Goal: Task Accomplishment & Management: Use online tool/utility

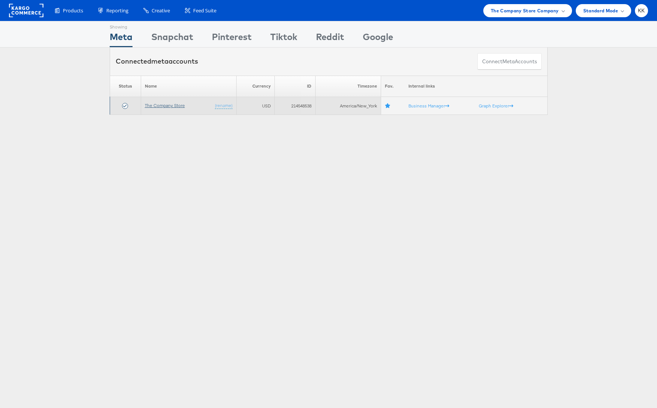
click at [173, 104] on link "The Company Store" at bounding box center [165, 106] width 40 height 6
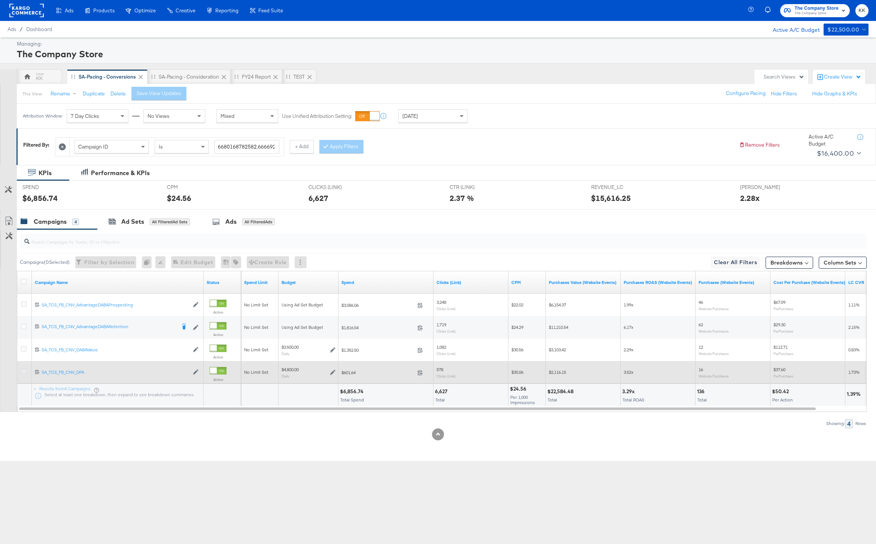
click at [23, 373] on icon at bounding box center [24, 372] width 6 height 6
click at [0, 0] on input "checkbox" at bounding box center [0, 0] width 0 height 0
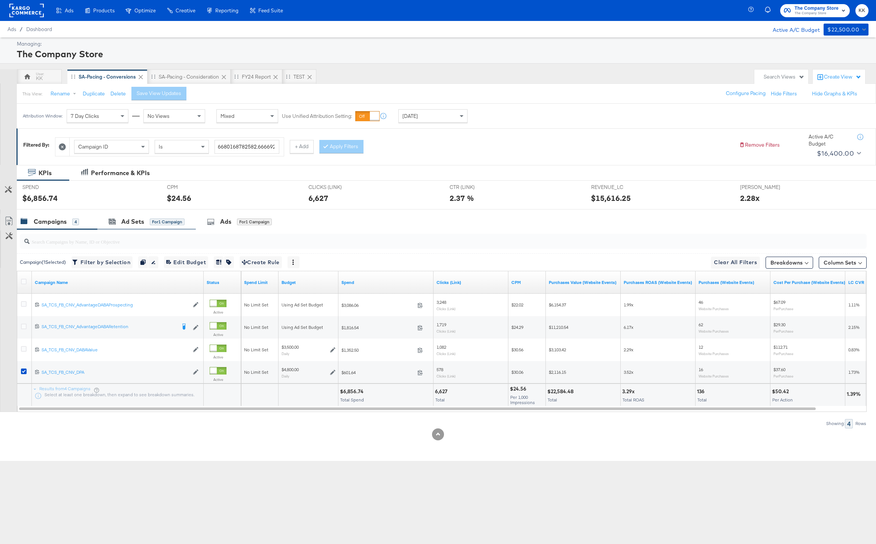
click at [139, 214] on div "Ad Sets for 1 Campaign" at bounding box center [146, 222] width 98 height 16
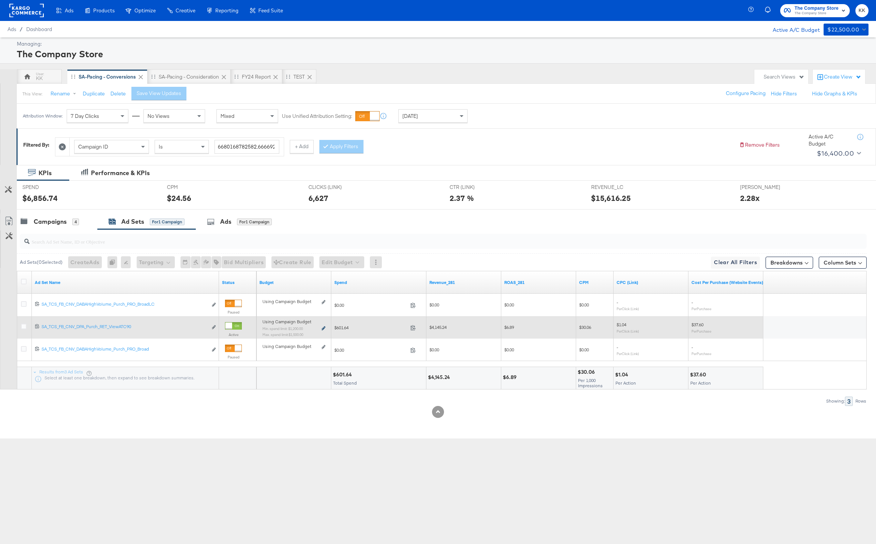
click at [323, 328] on icon at bounding box center [324, 328] width 4 height 4
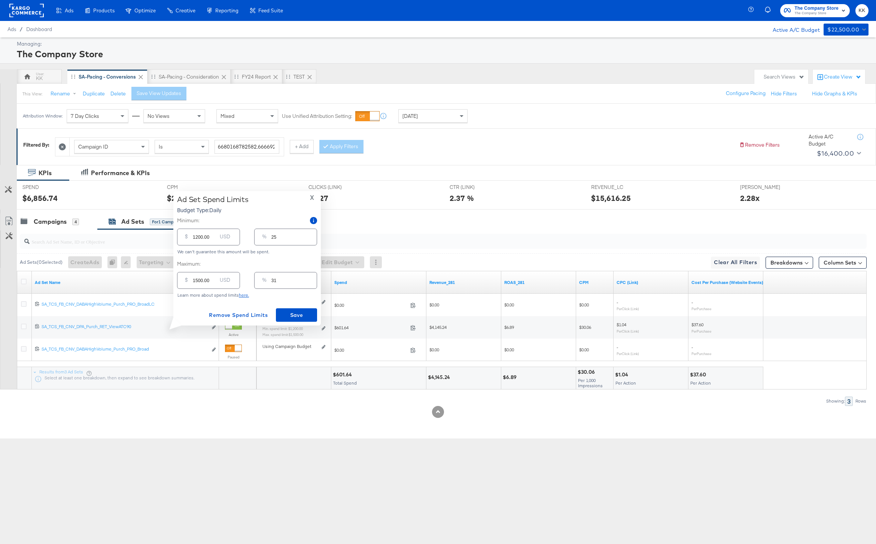
click at [197, 281] on input "1500.00" at bounding box center [205, 278] width 24 height 16
type input "100.00"
type input "2"
type input "1200.00"
type input "25"
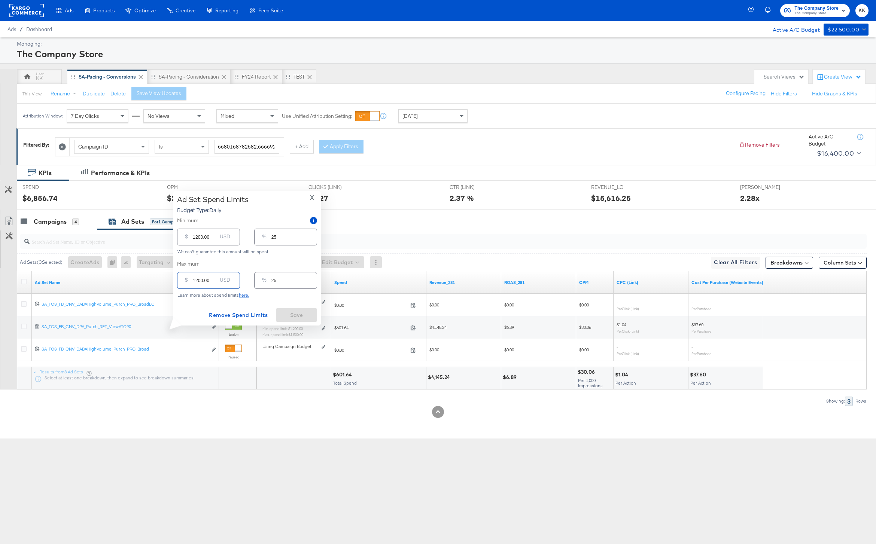
type input "1200.00"
click at [199, 240] on input "1200.00" at bounding box center [205, 234] width 24 height 16
type input "100.00"
type input "2"
type input "1000.00"
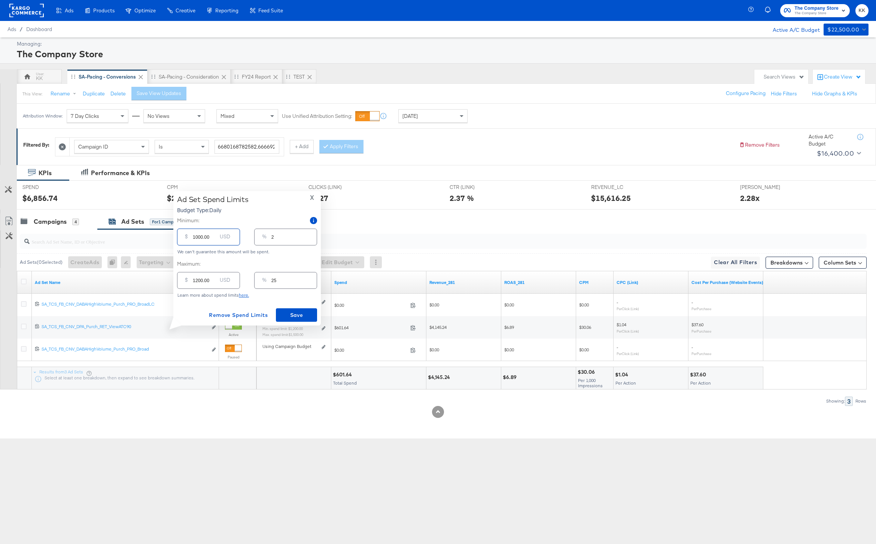
type input "21"
type input "1000.00"
click at [294, 314] on span "Save" at bounding box center [296, 315] width 35 height 9
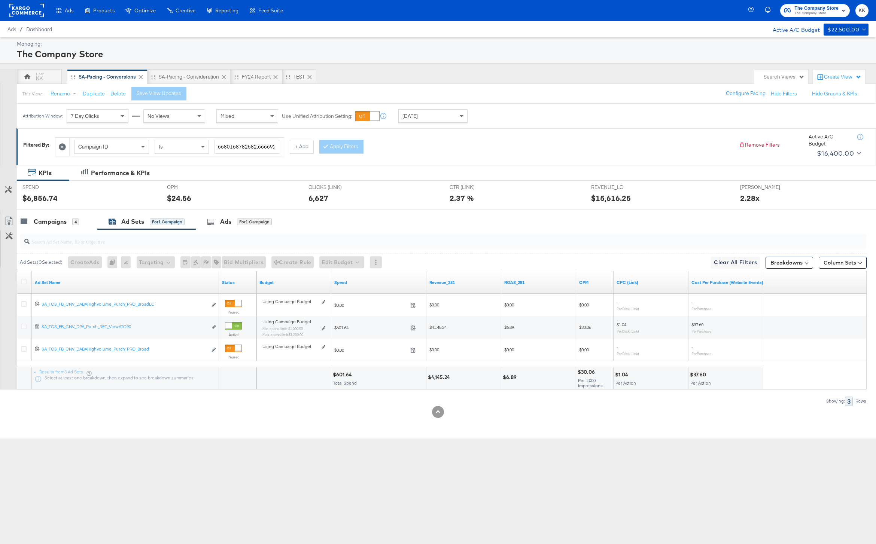
click at [63, 210] on div at bounding box center [438, 213] width 876 height 6
click at [53, 223] on div "Campaigns" at bounding box center [50, 221] width 33 height 9
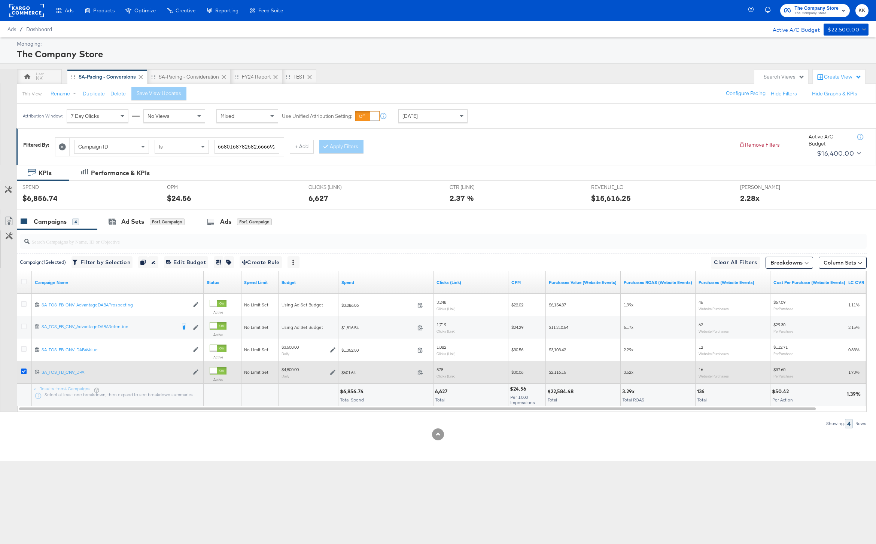
click at [23, 372] on icon at bounding box center [24, 372] width 6 height 6
click at [0, 0] on input "checkbox" at bounding box center [0, 0] width 0 height 0
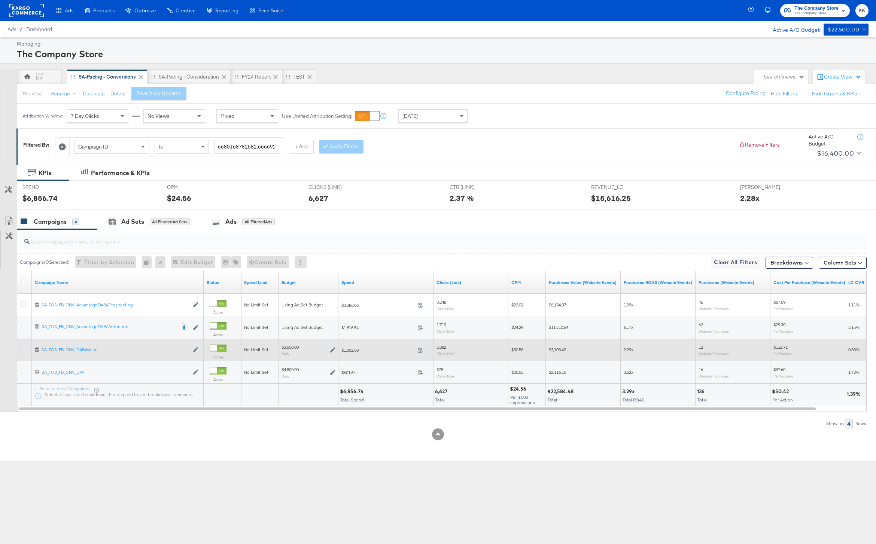
click at [23, 349] on icon at bounding box center [24, 349] width 6 height 6
click at [0, 0] on input "checkbox" at bounding box center [0, 0] width 0 height 0
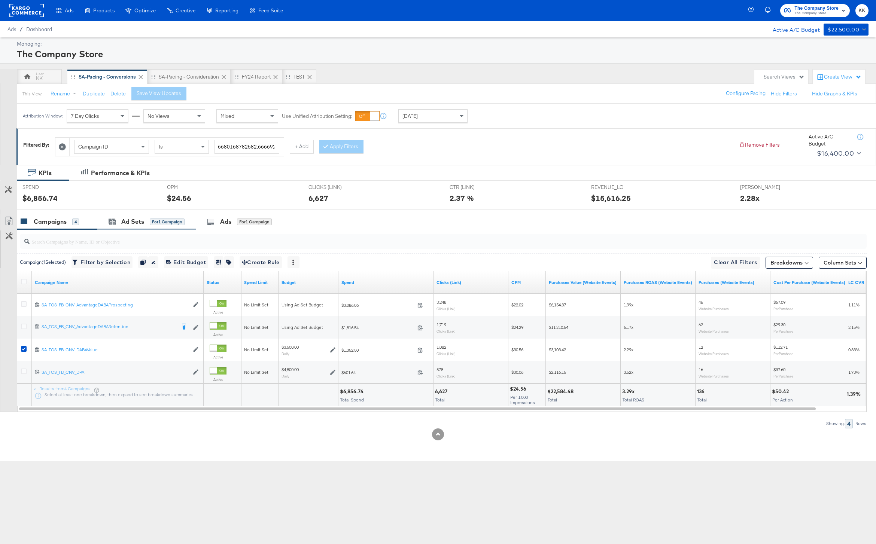
click at [107, 216] on div "Ad Sets for 1 Campaign" at bounding box center [146, 222] width 98 height 16
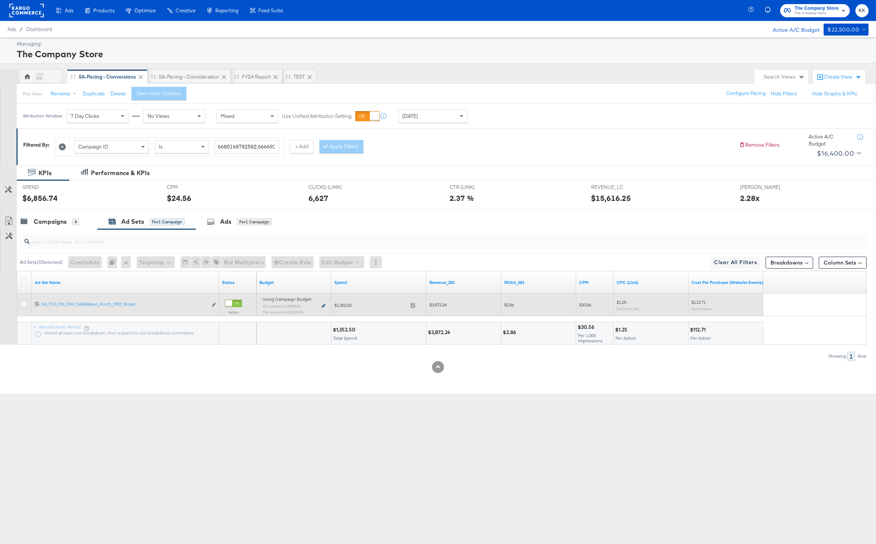
click at [323, 306] on icon at bounding box center [324, 306] width 4 height 4
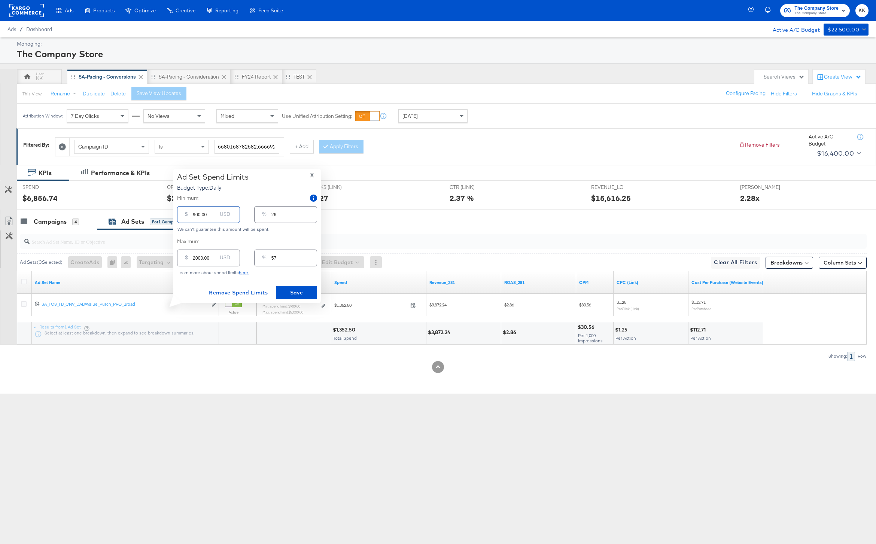
drag, startPoint x: 195, startPoint y: 216, endPoint x: 190, endPoint y: 216, distance: 5.2
click at [190, 216] on div "$ 900.00 USD" at bounding box center [208, 214] width 63 height 17
type input "100.00"
type input "3"
type input "1100.00"
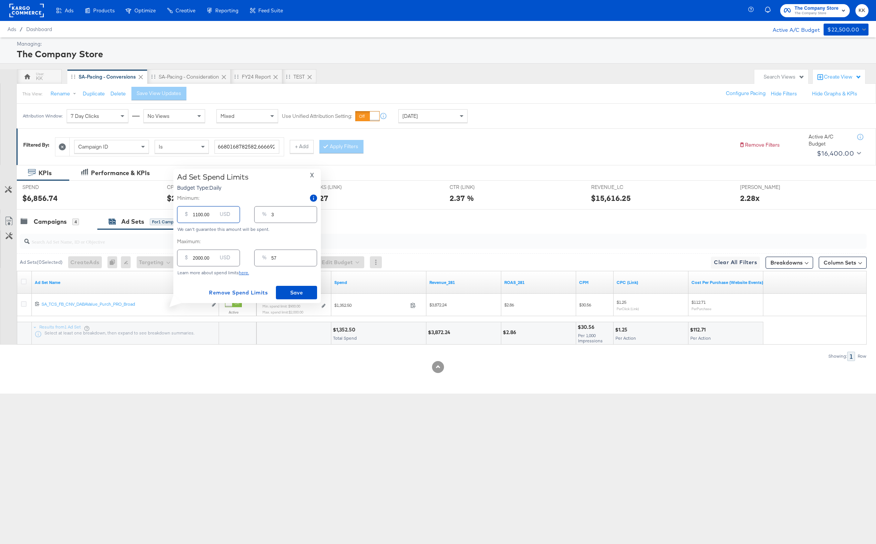
type input "31"
type input "1100.00"
click at [198, 260] on input "2000.00" at bounding box center [205, 255] width 24 height 16
type input "200.00"
type input "6"
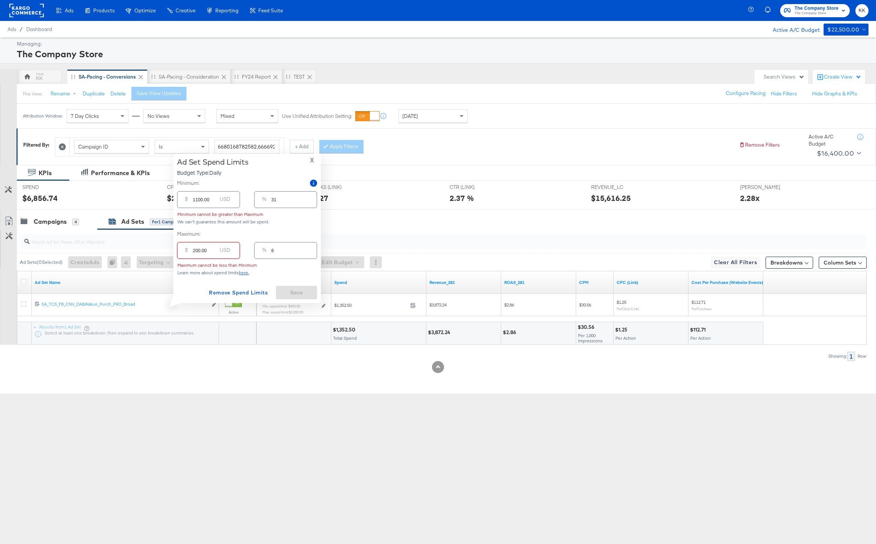
type input "2300.00"
type input "66"
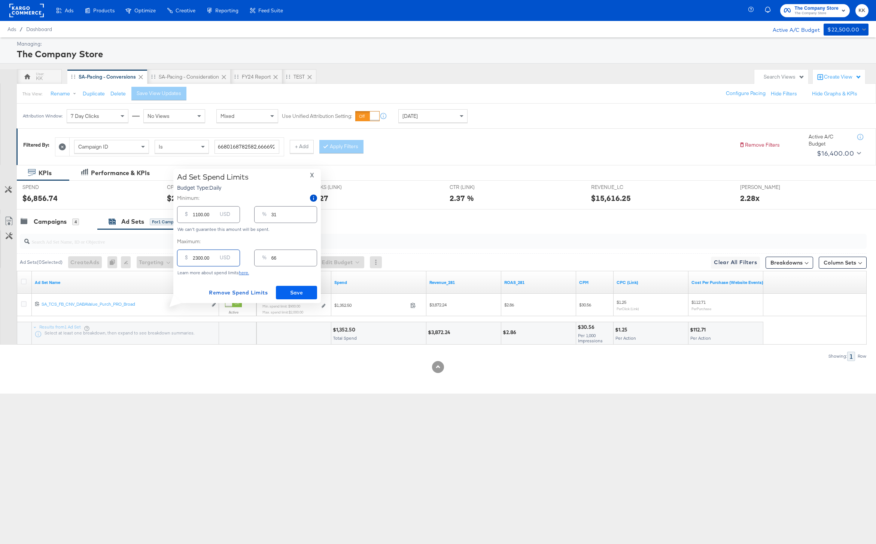
type input "2300.00"
click at [308, 298] on button "Save" at bounding box center [296, 292] width 41 height 13
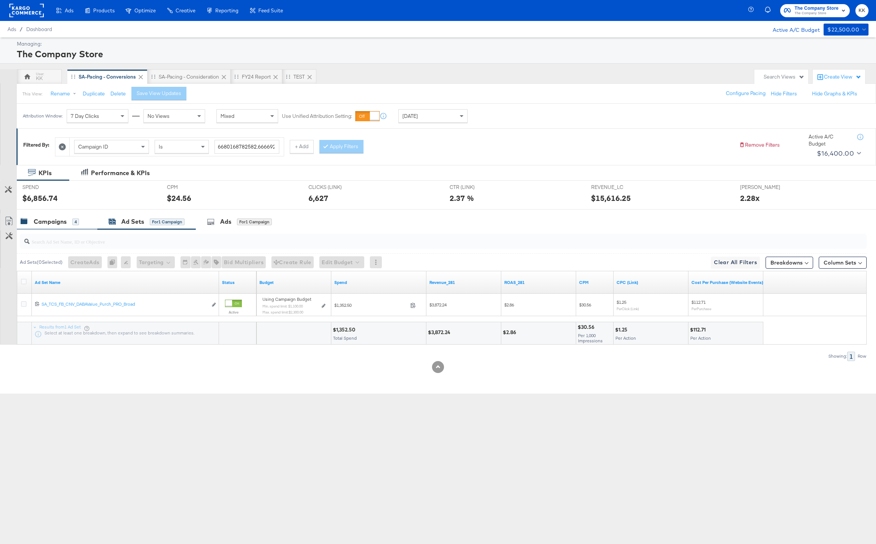
click at [53, 216] on div "Campaigns 4" at bounding box center [57, 222] width 80 height 16
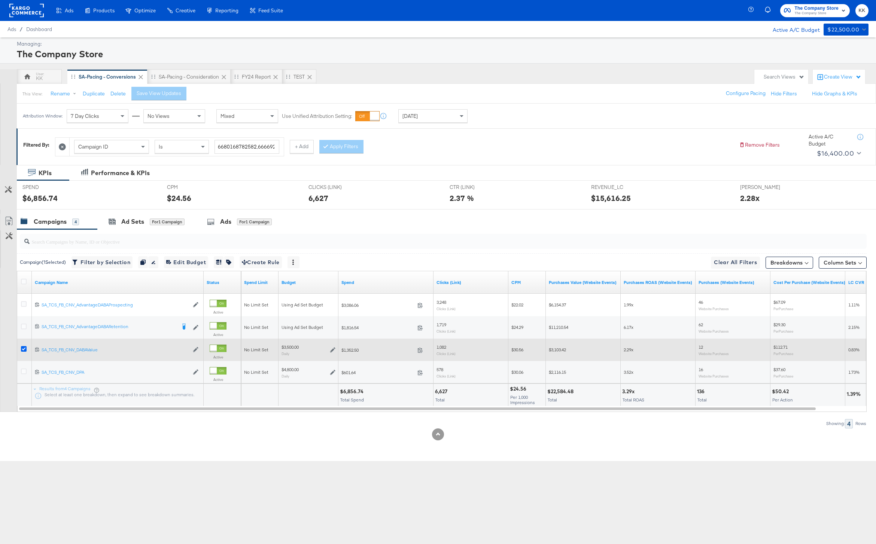
click at [23, 347] on icon at bounding box center [24, 349] width 6 height 6
click at [0, 0] on input "checkbox" at bounding box center [0, 0] width 0 height 0
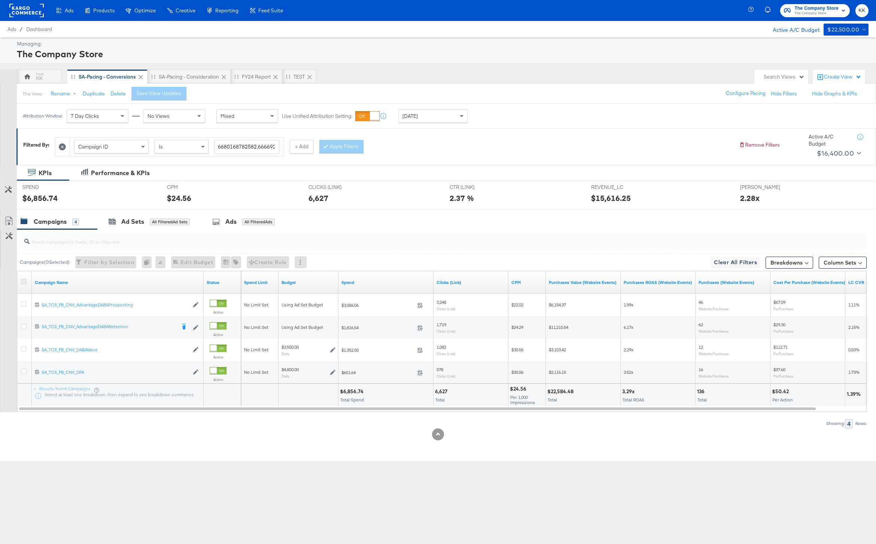
click at [23, 280] on icon at bounding box center [24, 282] width 6 height 6
click at [0, 0] on input "checkbox" at bounding box center [0, 0] width 0 height 0
click at [61, 149] on icon at bounding box center [62, 146] width 7 height 7
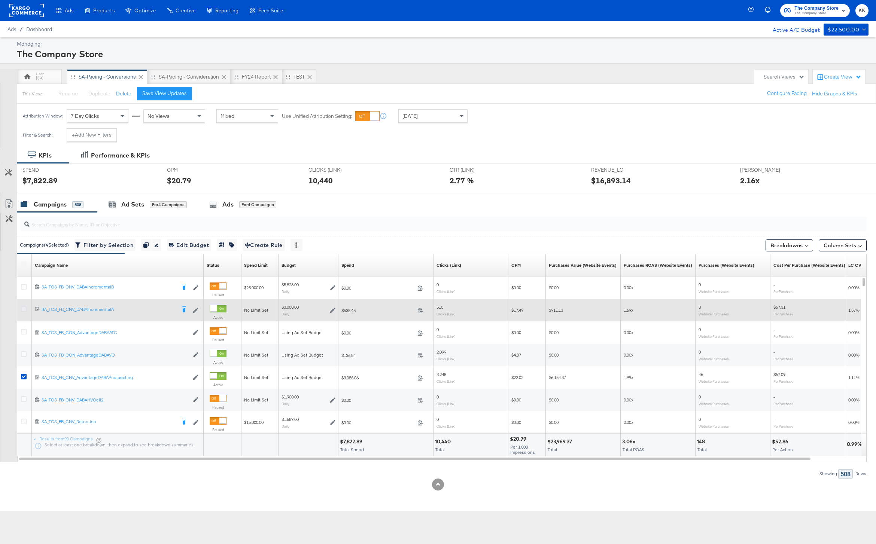
click at [25, 309] on icon at bounding box center [24, 310] width 6 height 6
click at [0, 0] on input "checkbox" at bounding box center [0, 0] width 0 height 0
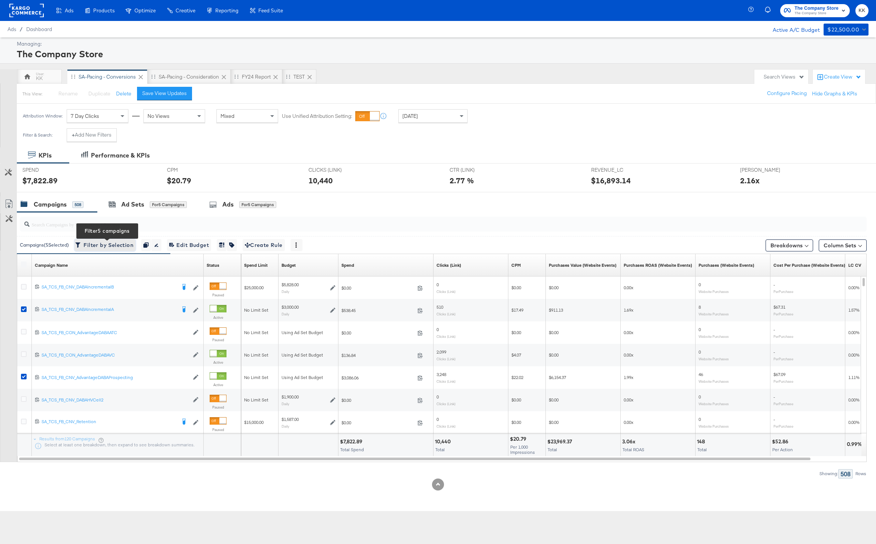
click at [107, 244] on span "Filter by Selection Filter 5 campaigns" at bounding box center [105, 245] width 57 height 9
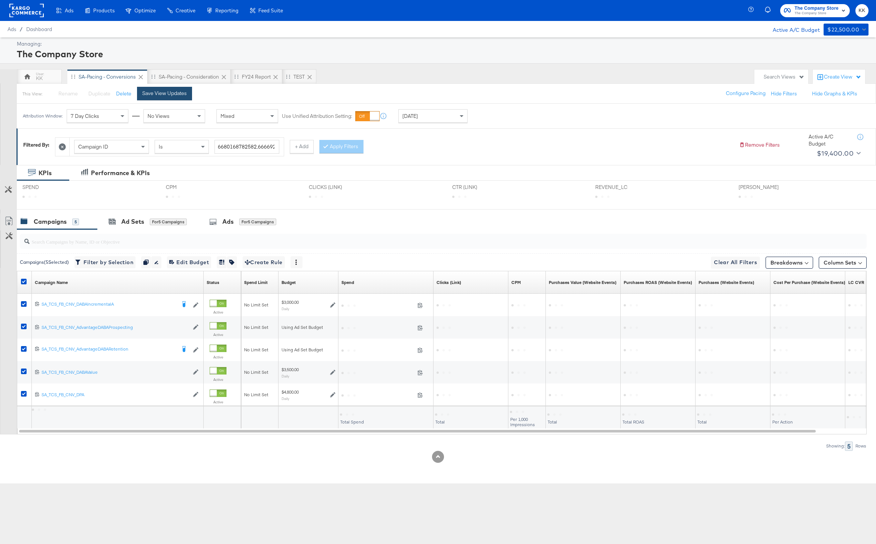
click at [175, 95] on div "Save View Updates" at bounding box center [164, 93] width 45 height 7
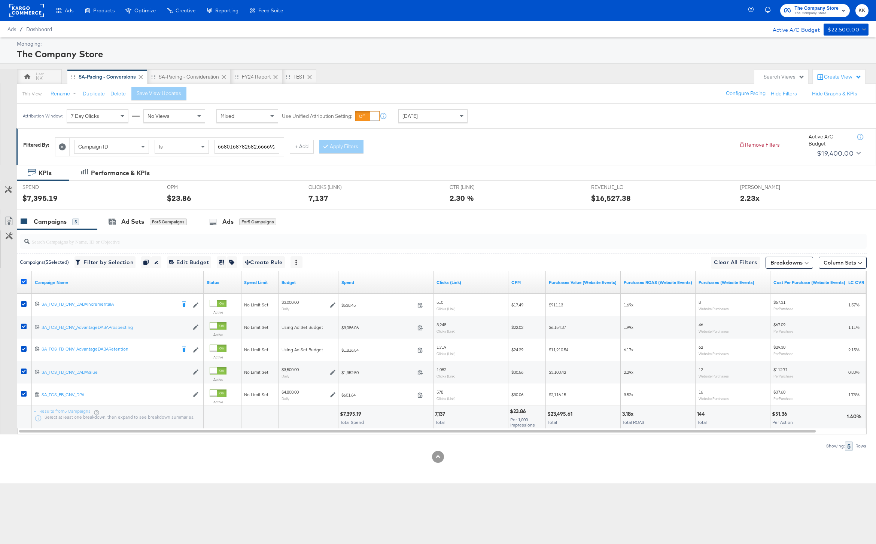
click at [23, 281] on icon at bounding box center [24, 282] width 6 height 6
click at [0, 0] on input "checkbox" at bounding box center [0, 0] width 0 height 0
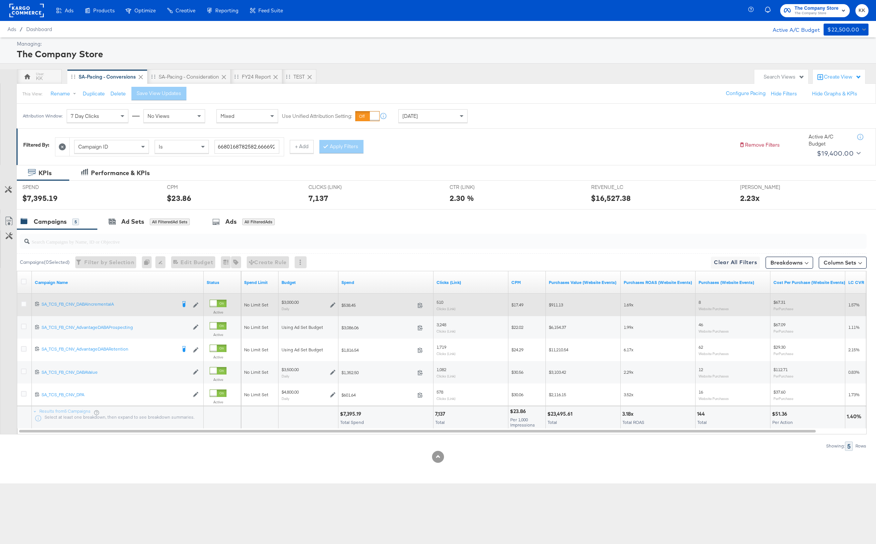
click at [332, 305] on icon at bounding box center [332, 304] width 5 height 5
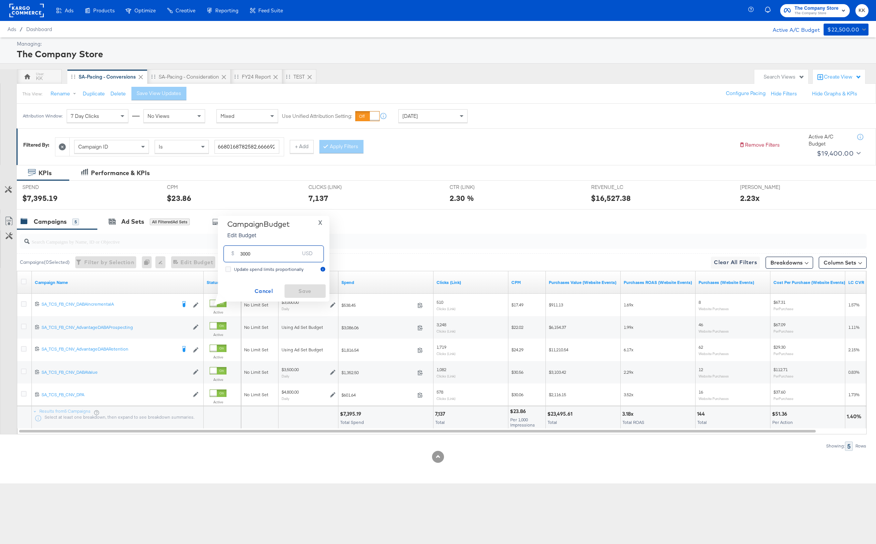
click at [243, 255] on input "3000" at bounding box center [269, 251] width 59 height 16
type input "2000"
click at [292, 290] on span "Save" at bounding box center [304, 291] width 35 height 9
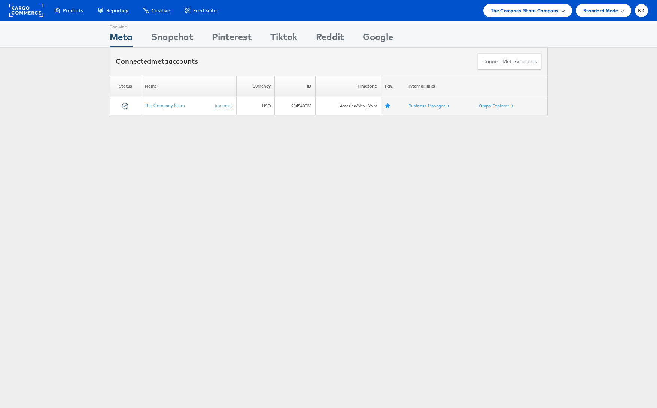
click at [550, 5] on div "The Company Store Company" at bounding box center [527, 10] width 89 height 13
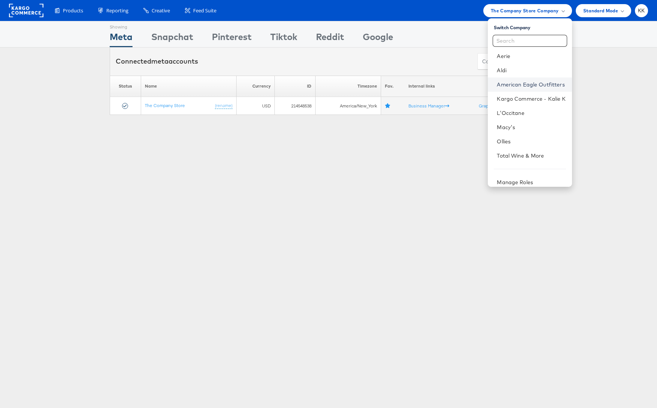
click at [527, 83] on link "American Eagle Outfitters" at bounding box center [531, 84] width 69 height 7
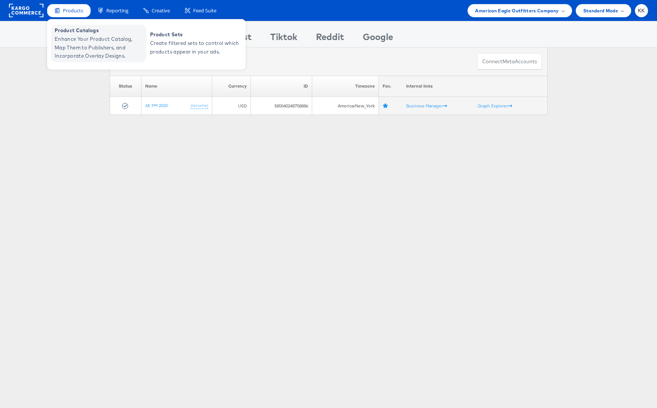
click at [73, 43] on span "Enhance Your Product Catalog, Map Them to Publishers, and Incorporate Overlay D…" at bounding box center [100, 47] width 90 height 25
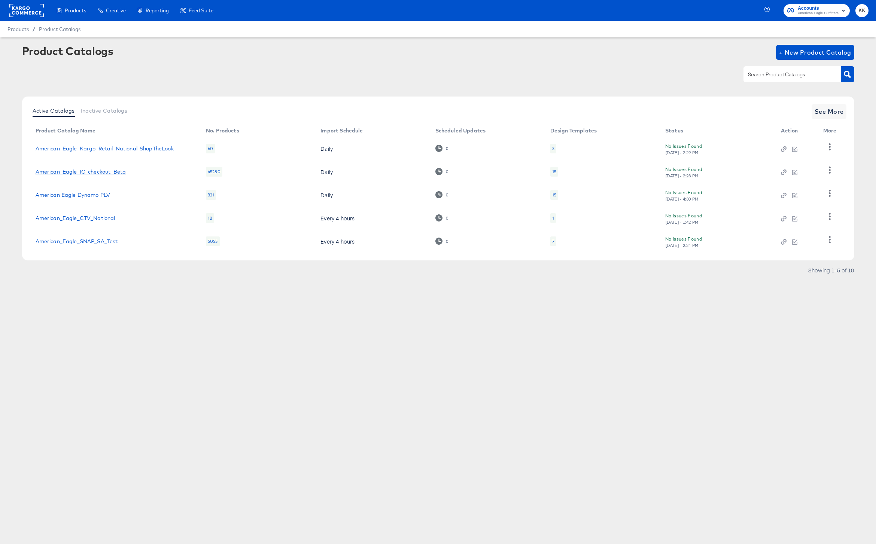
click at [110, 169] on link "American_Eagle_IG_checkout_Beta" at bounding box center [81, 172] width 91 height 6
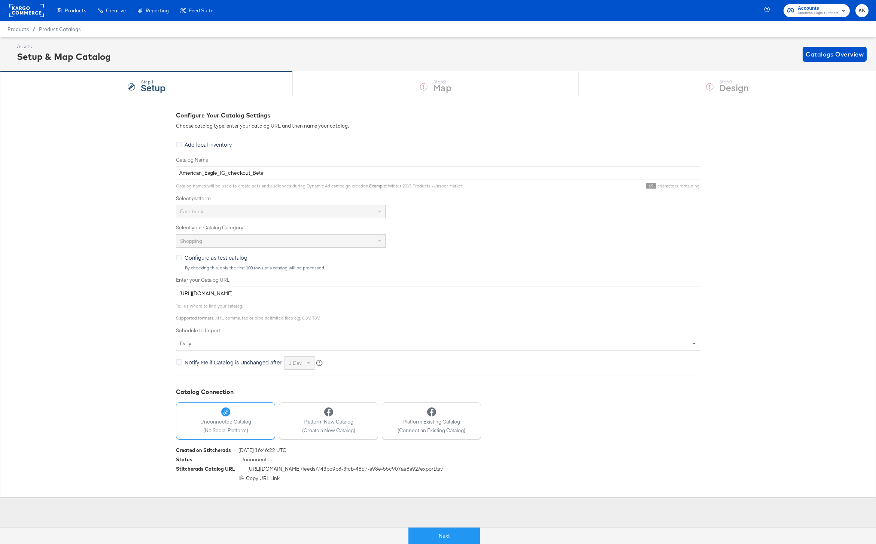
click at [453, 527] on div "Next" at bounding box center [443, 535] width 887 height 17
click at [440, 530] on button "Next" at bounding box center [443, 536] width 71 height 17
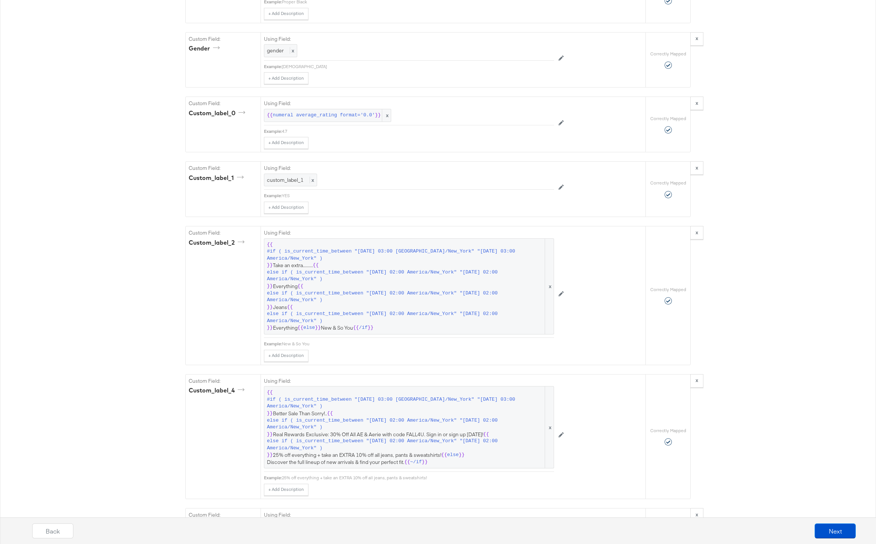
scroll to position [943, 0]
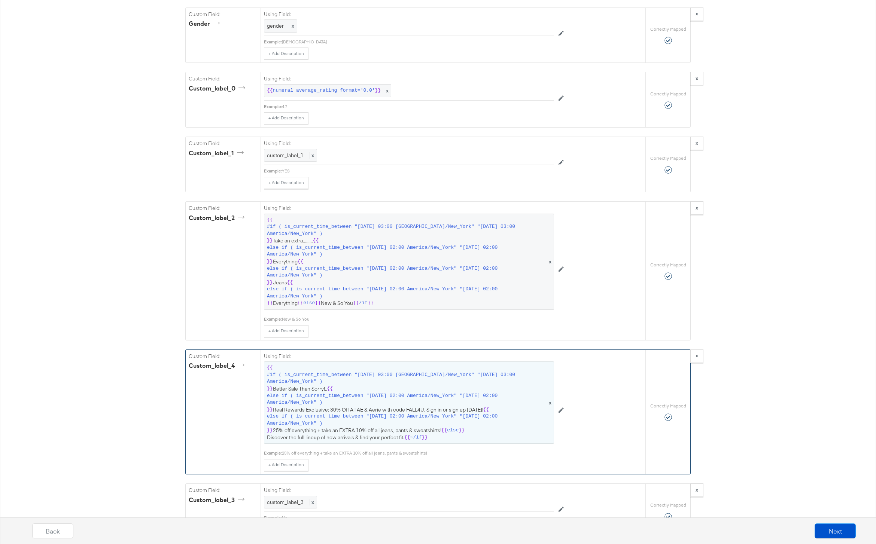
click at [334, 416] on span "else if ( is_current_time_between "[DATE] 02:00 America/New_York" "[DATE] 02:00…" at bounding box center [405, 420] width 277 height 14
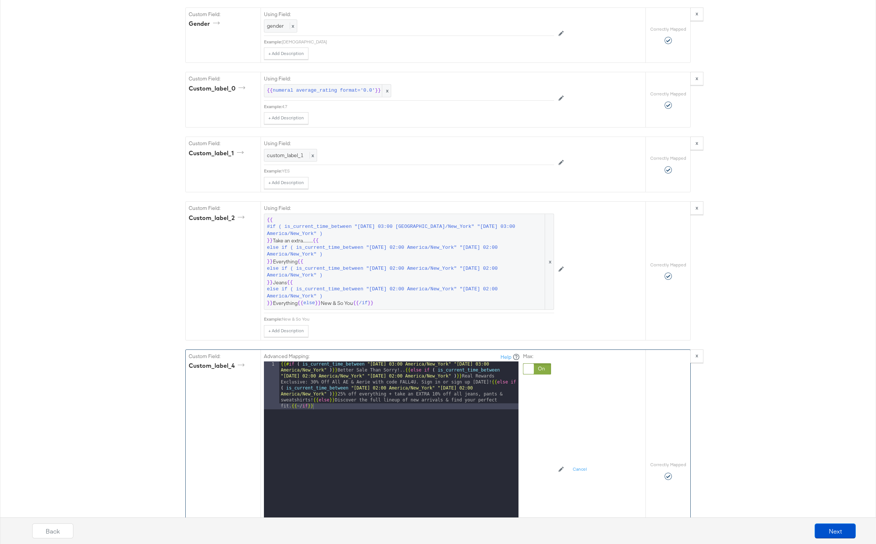
click at [312, 401] on div "{{# if ( is_current_time_between "[DATE] 03:00 America/New_York" "[DATE] 03:00 …" at bounding box center [398, 503] width 239 height 283
click at [488, 382] on div "{{# if ( is_current_time_between "[DATE] 03:00 America/New_York" "[DATE] 03:00 …" at bounding box center [398, 479] width 239 height 235
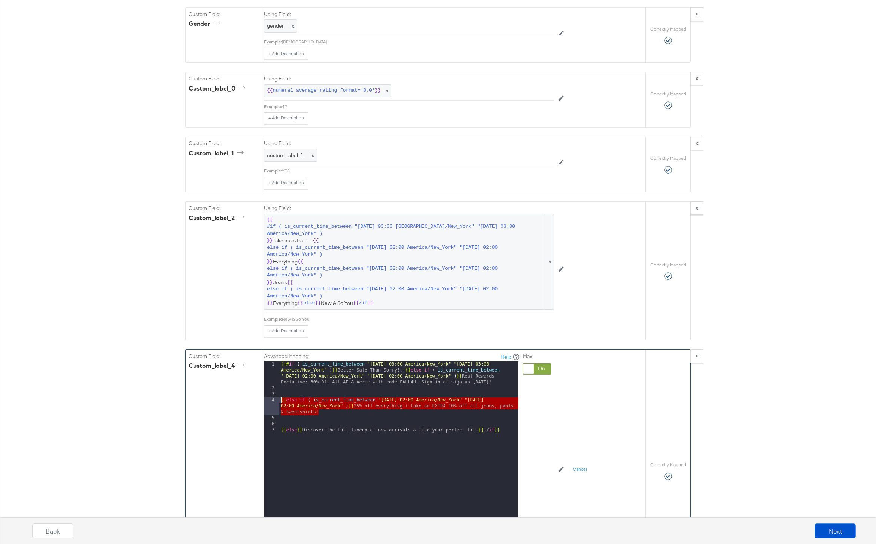
drag, startPoint x: 320, startPoint y: 412, endPoint x: 269, endPoint y: 401, distance: 52.4
click at [269, 401] on div "1 2 3 4 5 6 7 {{# if ( is_current_time_between "[DATE] 03:00 America/New_York" …" at bounding box center [391, 455] width 255 height 187
click at [326, 411] on div "{{# if ( is_current_time_between "[DATE] 03:00 America/New_York" "[DATE] 03:00 …" at bounding box center [398, 470] width 239 height 217
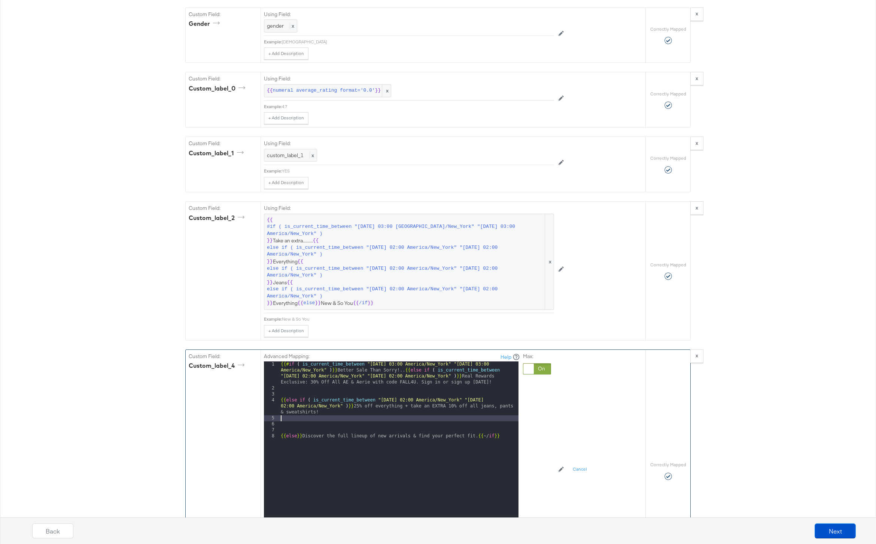
paste textarea
click at [410, 424] on div "{{# if ( is_current_time_between "[DATE] 03:00 America/New_York" "[DATE] 03:00 …" at bounding box center [400, 470] width 237 height 217
click at [506, 423] on div "{{# if ( is_current_time_between "[DATE] 03:00 America/New_York" "[DATE] 03:00 …" at bounding box center [400, 470] width 237 height 217
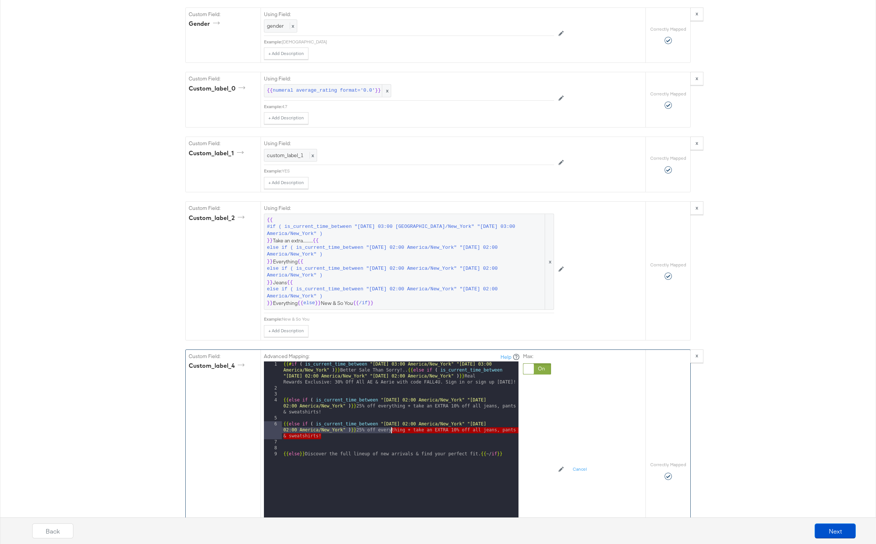
drag, startPoint x: 390, startPoint y: 437, endPoint x: 390, endPoint y: 431, distance: 6.0
click at [390, 431] on div "{{# if ( is_current_time_between "[DATE] 03:00 America/New_York" "[DATE] 03:00 …" at bounding box center [400, 470] width 237 height 217
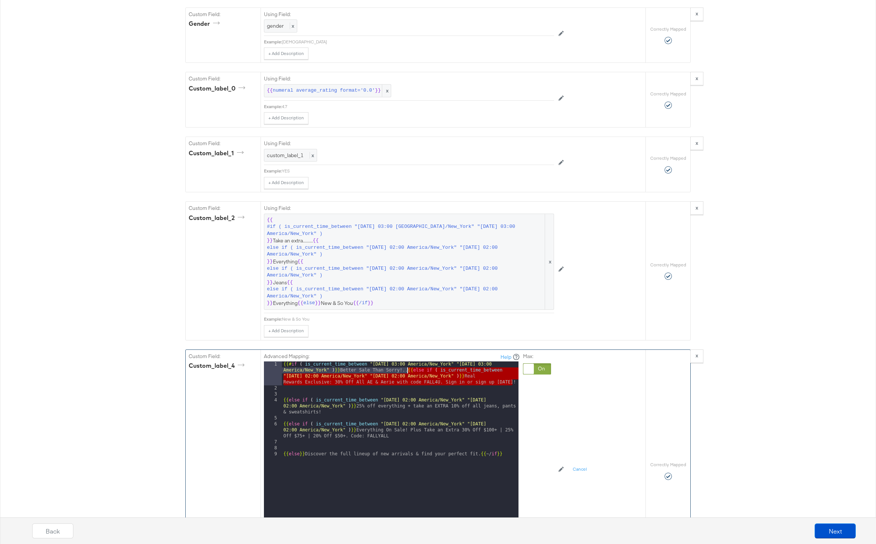
drag, startPoint x: 514, startPoint y: 384, endPoint x: 408, endPoint y: 372, distance: 107.3
click at [408, 372] on div "{{# if ( is_current_time_between "[DATE] 03:00 America/New_York" "[DATE] 03:00 …" at bounding box center [400, 470] width 237 height 217
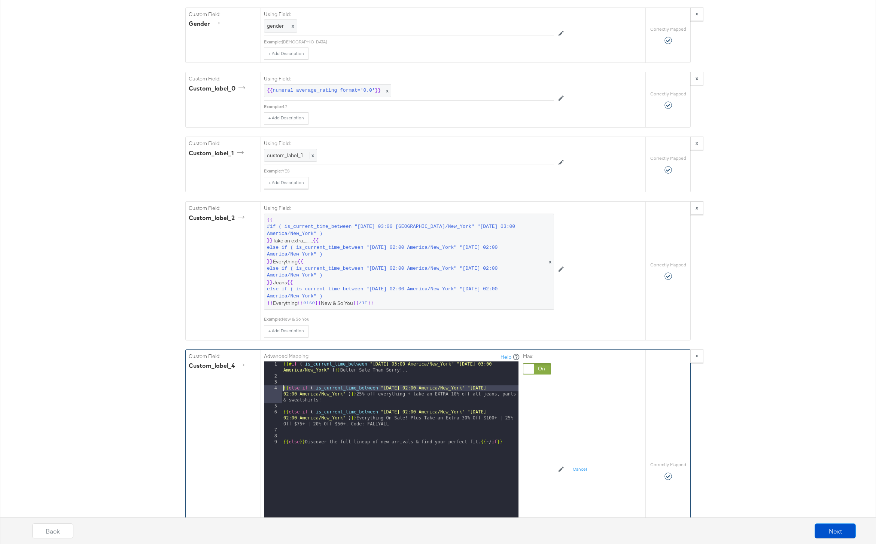
click at [282, 392] on div "{{# if ( is_current_time_between "[DATE] 03:00 America/New_York" "[DATE] 03:00 …" at bounding box center [400, 464] width 237 height 205
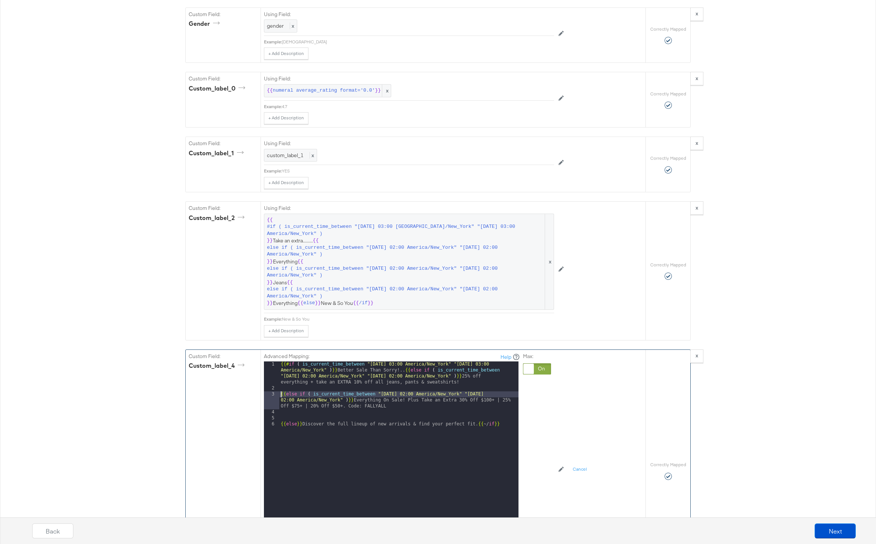
click at [280, 395] on div "{{# if ( is_current_time_between "[DATE] 03:00 America/New_York" "[DATE] 03:00 …" at bounding box center [398, 470] width 239 height 217
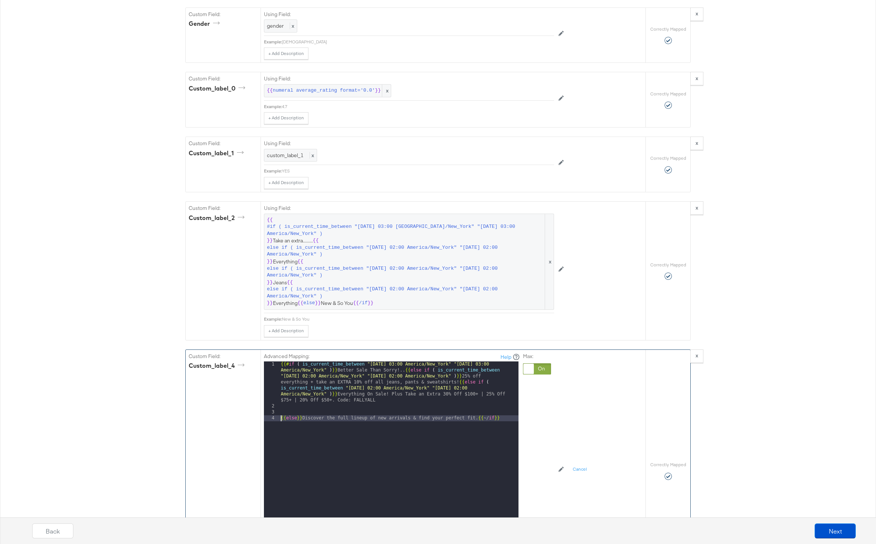
click at [279, 419] on div "{{# if ( is_current_time_between "[DATE] 03:00 America/New_York" "[DATE] 03:00 …" at bounding box center [398, 479] width 239 height 235
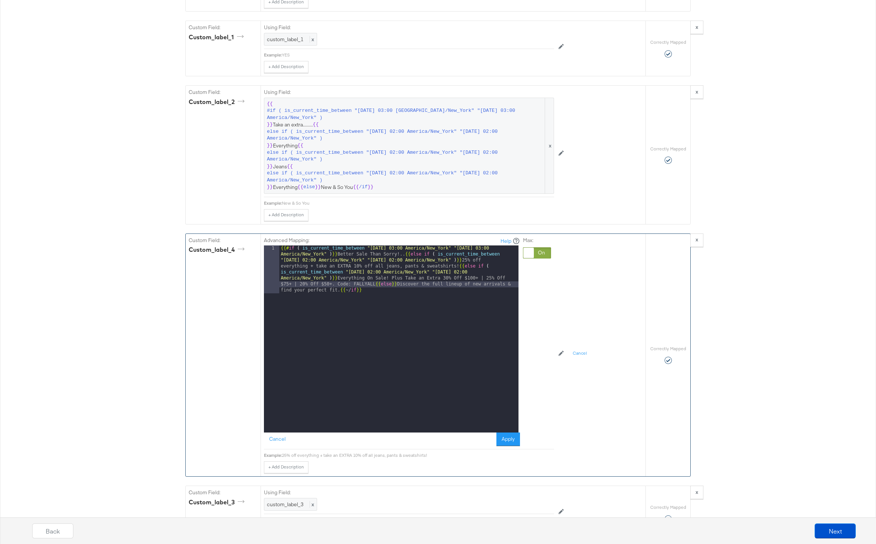
scroll to position [1075, 0]
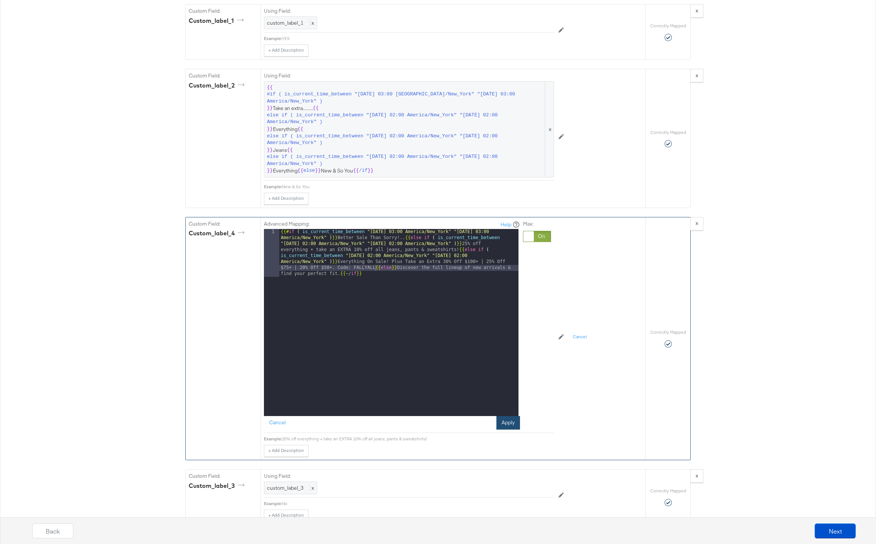
click at [510, 424] on button "Apply" at bounding box center [508, 422] width 24 height 13
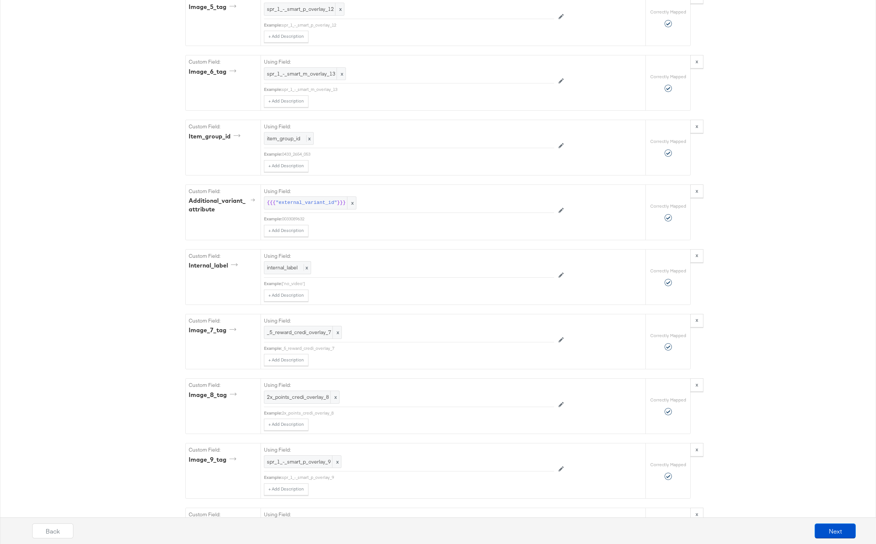
scroll to position [2218, 0]
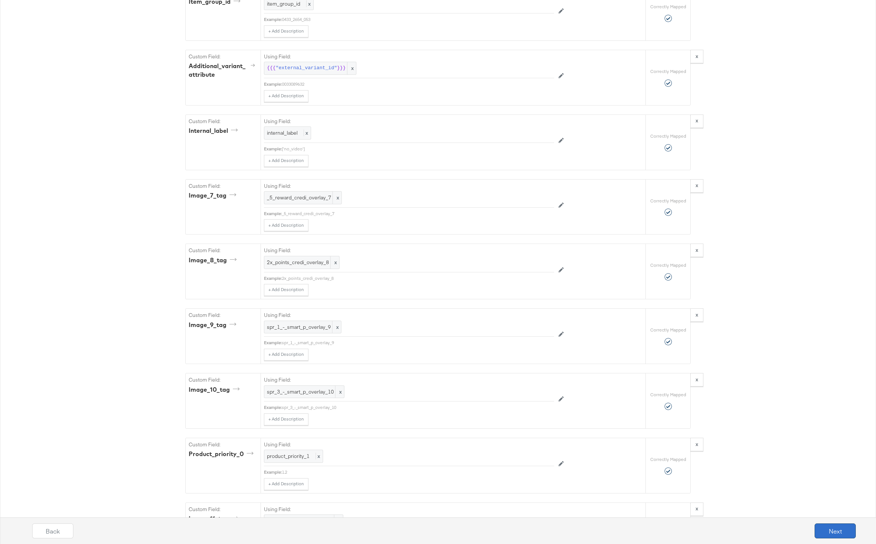
click at [836, 533] on button "Next" at bounding box center [835, 531] width 41 height 15
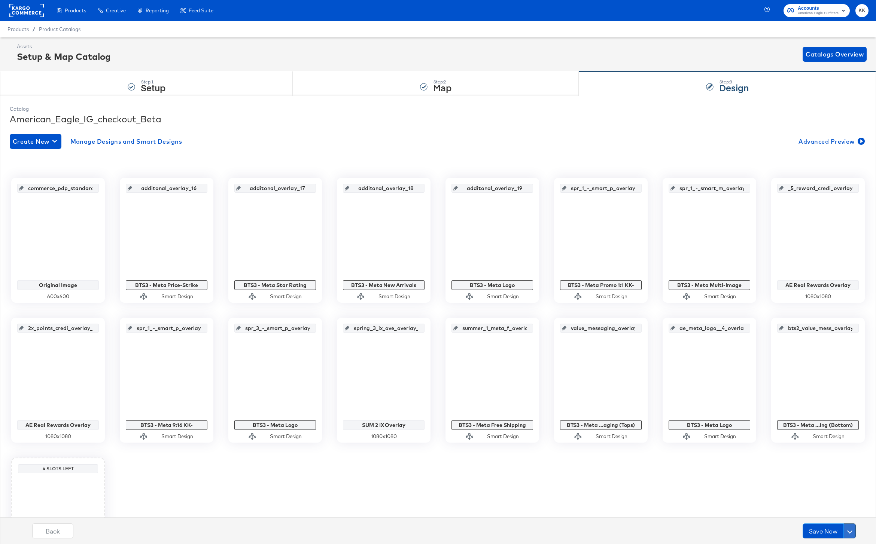
click at [850, 532] on span at bounding box center [849, 531] width 5 height 5
click at [840, 518] on div "Schedule Save" at bounding box center [832, 516] width 34 height 7
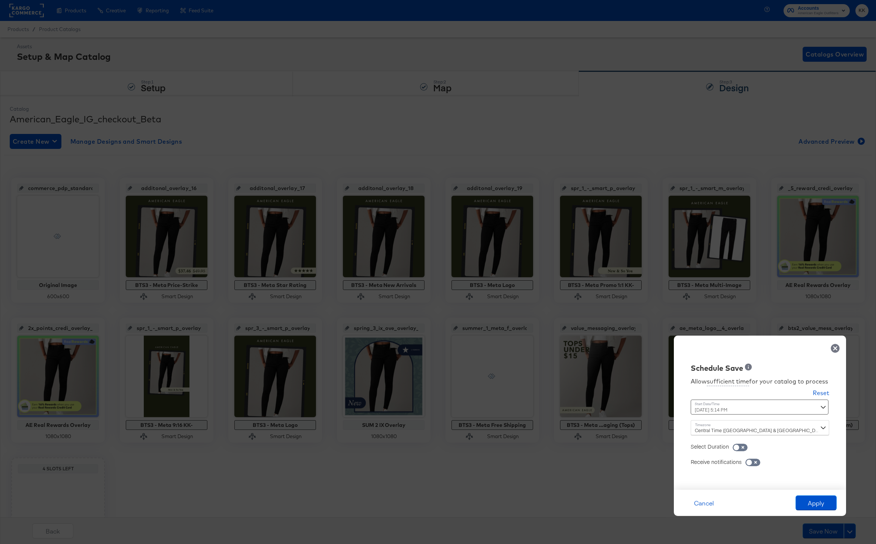
click at [728, 413] on div "[DATE] 5:14 PM ‹ [DATE] › Su Mo Tu We Th Fr Sa 31 1 2 3 4 5 6 7 8 9 10 11 12 13…" at bounding box center [741, 407] width 101 height 15
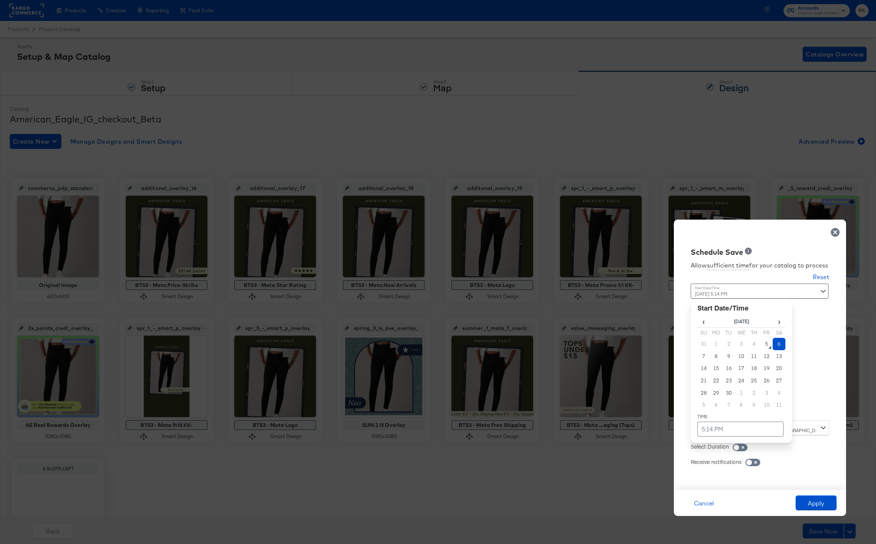
click at [778, 348] on td "6" at bounding box center [779, 344] width 13 height 12
click at [728, 429] on td "5:14 PM" at bounding box center [740, 429] width 86 height 15
click at [726, 376] on span "▼" at bounding box center [725, 373] width 15 height 15
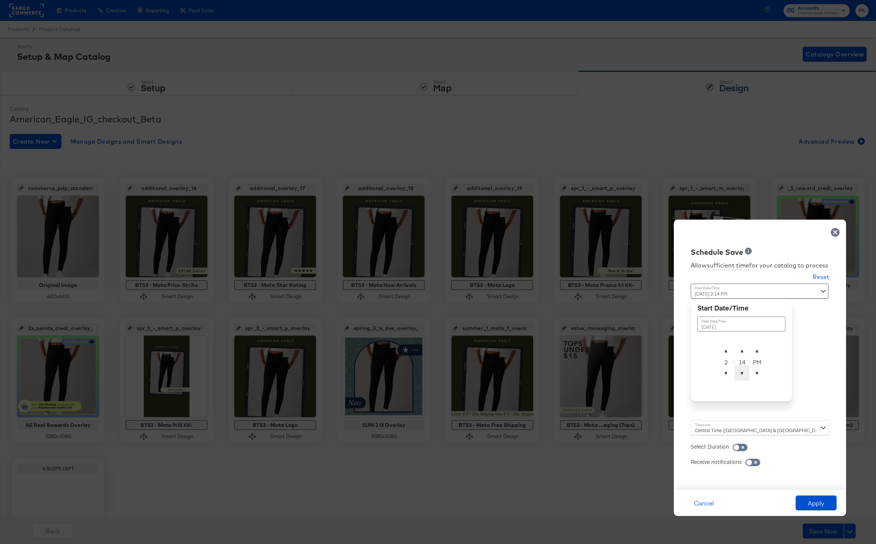
click at [744, 374] on span "▼" at bounding box center [741, 373] width 15 height 15
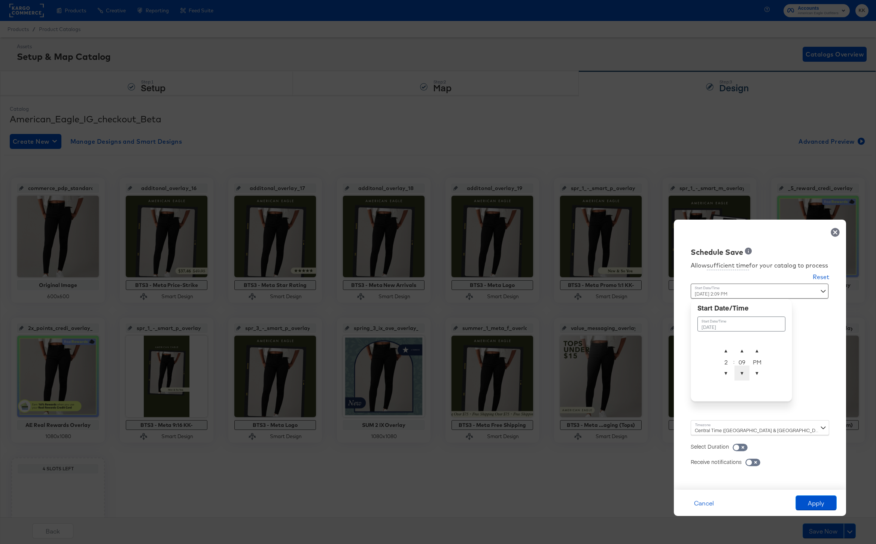
click at [744, 374] on span "▼" at bounding box center [741, 373] width 15 height 15
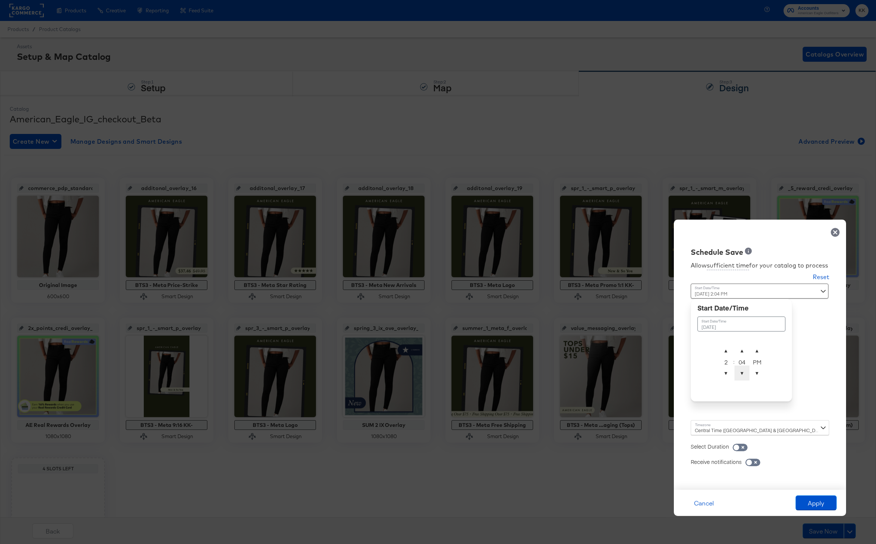
click at [744, 374] on span "▼" at bounding box center [741, 373] width 15 height 15
type input "[DATE] 2:00 AM"
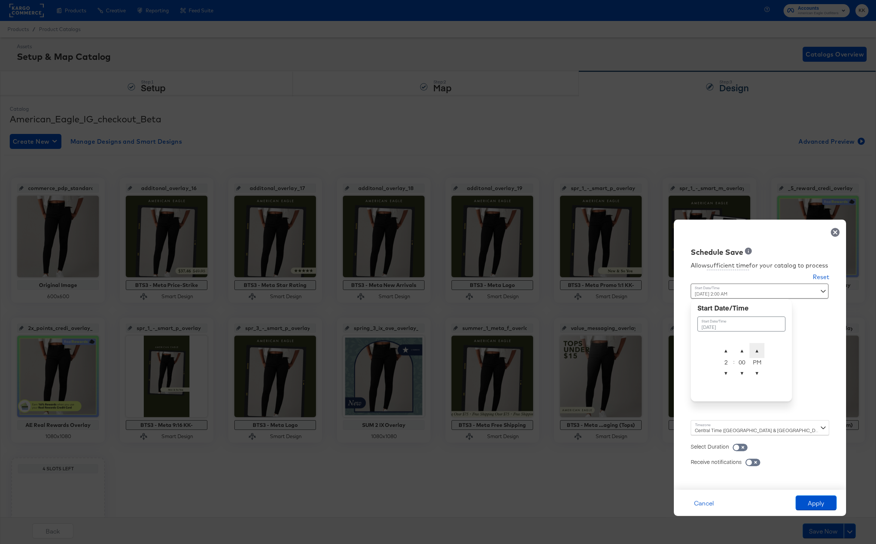
click at [754, 347] on span "▲" at bounding box center [756, 350] width 15 height 15
click at [700, 429] on div "Central Time ([GEOGRAPHIC_DATA] & [GEOGRAPHIC_DATA]) ([GEOGRAPHIC_DATA]/[GEOGRA…" at bounding box center [760, 427] width 139 height 15
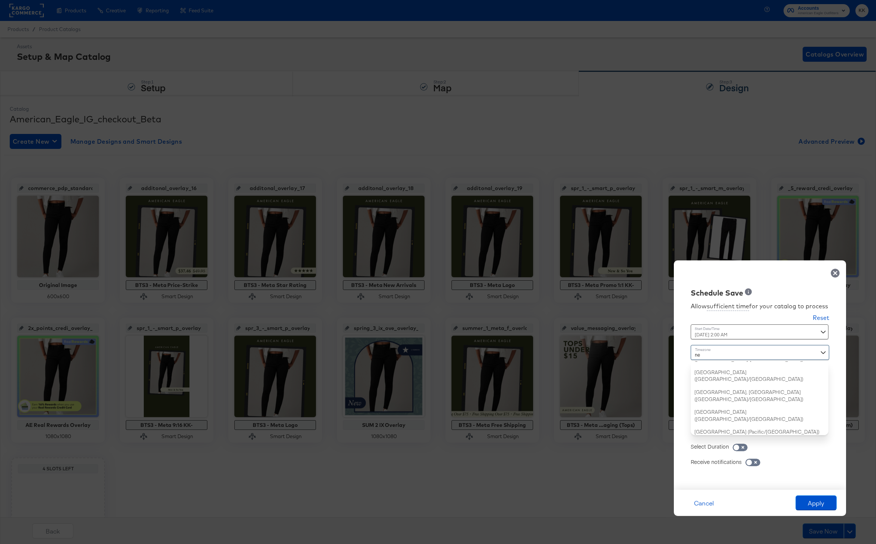
type input "new"
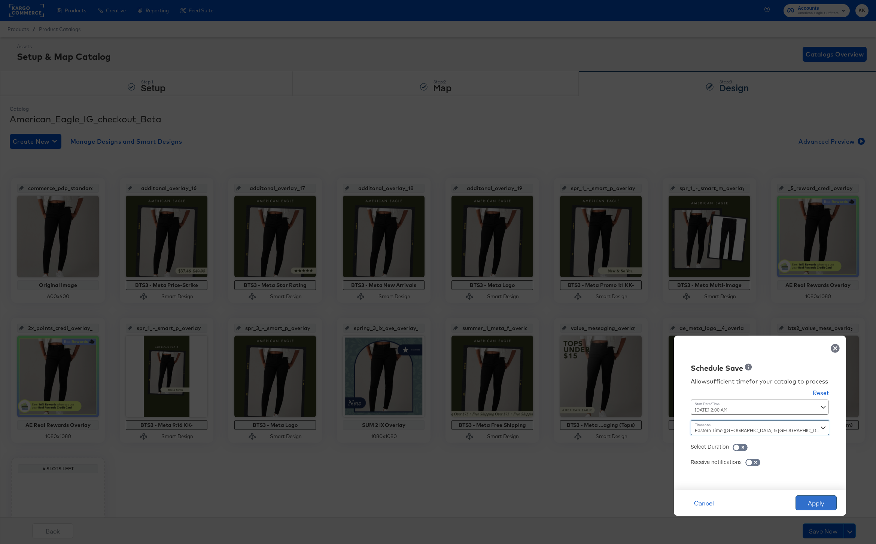
click at [823, 504] on button "Apply" at bounding box center [815, 503] width 41 height 15
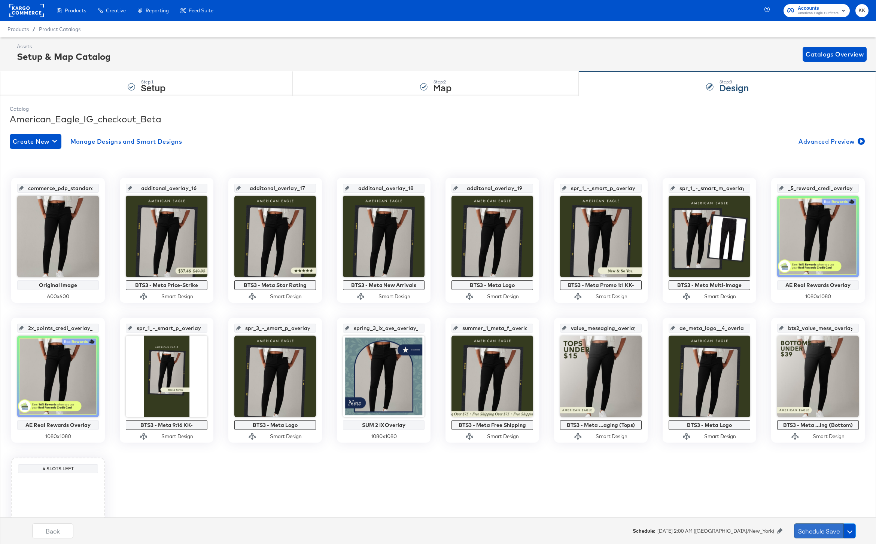
click at [818, 535] on button "Schedule Save" at bounding box center [819, 531] width 50 height 15
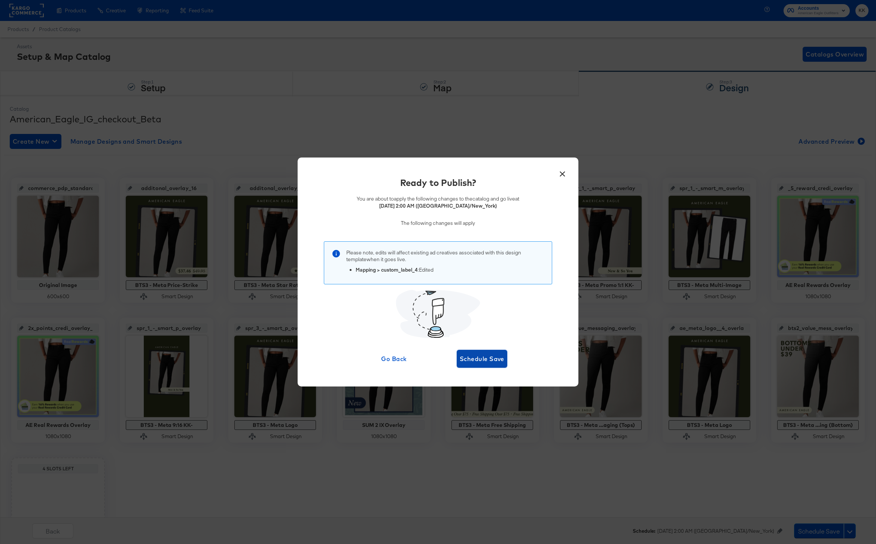
click at [475, 363] on span "Schedule Save" at bounding box center [482, 359] width 45 height 10
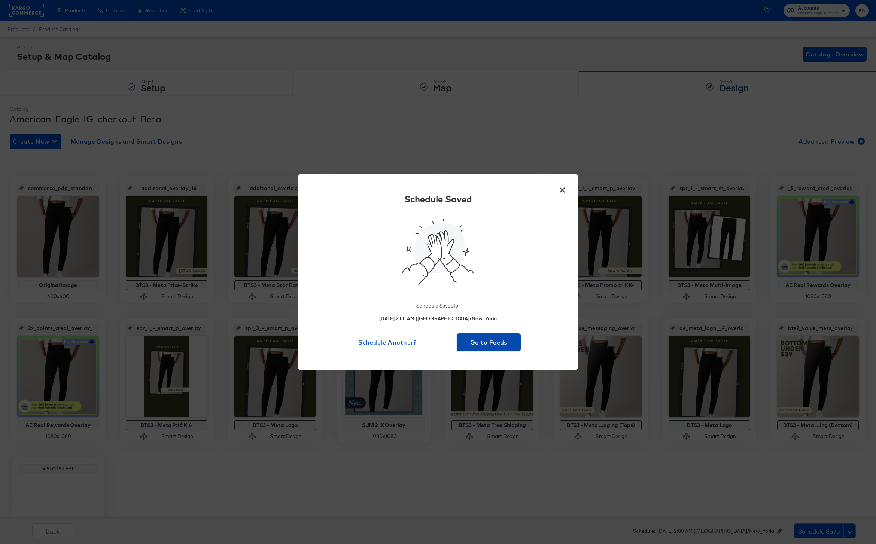
click at [504, 342] on span "Go to Feeds" at bounding box center [489, 342] width 58 height 10
